Goal: Task Accomplishment & Management: Manage account settings

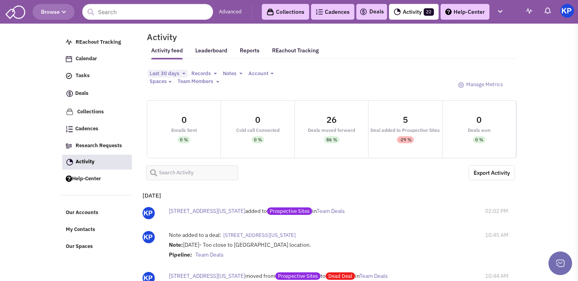
select select
click at [371, 16] on link "Deals" at bounding box center [371, 11] width 24 height 9
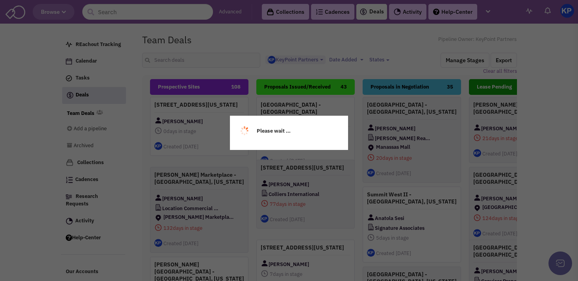
select select "1900"
select select
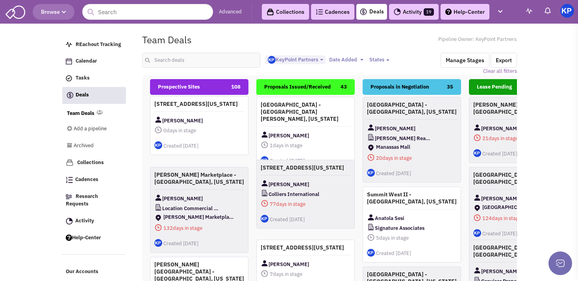
click at [205, 107] on h4 "[STREET_ADDRESS][US_STATE]" at bounding box center [199, 103] width 90 height 7
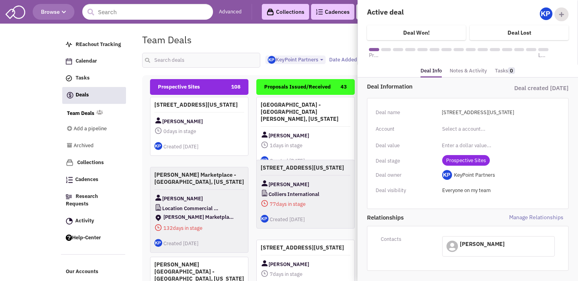
click at [466, 68] on link "Notes & Activity" at bounding box center [467, 70] width 37 height 11
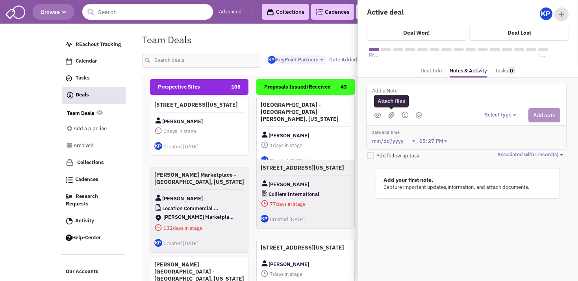
click at [390, 112] on img at bounding box center [391, 115] width 6 height 7
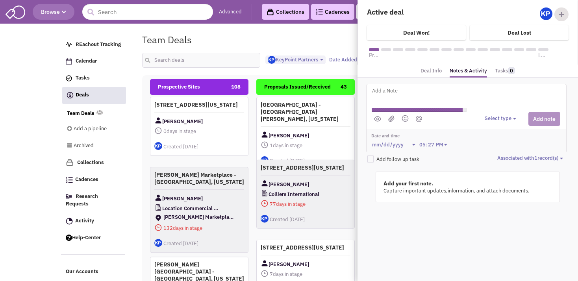
click at [416, 92] on textarea at bounding box center [468, 97] width 195 height 22
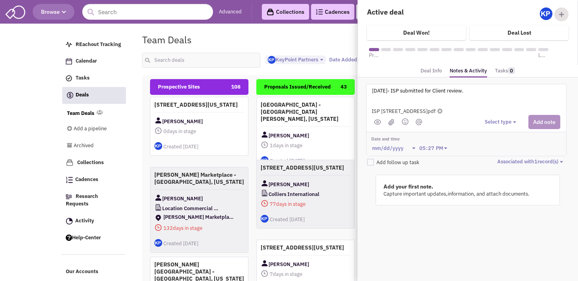
type textarea "[DATE]- ISP submitted for Client review."
click at [498, 119] on button "Select type" at bounding box center [502, 121] width 34 height 7
click at [499, 159] on div "Log a note" at bounding box center [496, 159] width 19 height 7
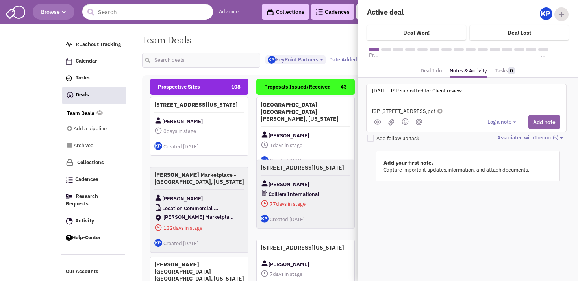
click at [533, 122] on button "Add note" at bounding box center [544, 122] width 32 height 14
